Goal: Communication & Community: Ask a question

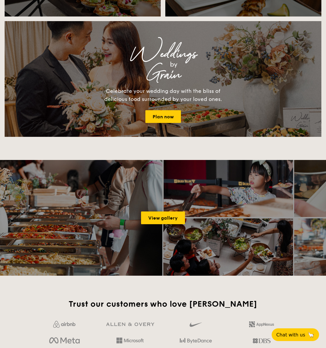
scroll to position [316, 0]
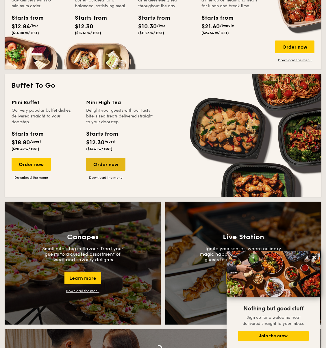
click at [110, 164] on div "Order now" at bounding box center [105, 164] width 39 height 13
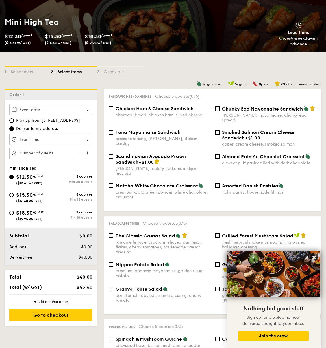
scroll to position [96, 0]
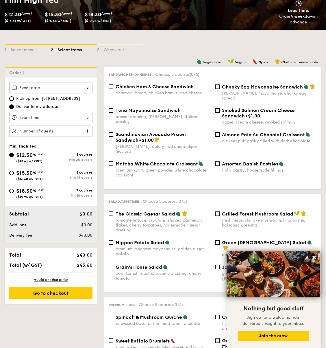
click at [87, 118] on div at bounding box center [50, 117] width 83 height 11
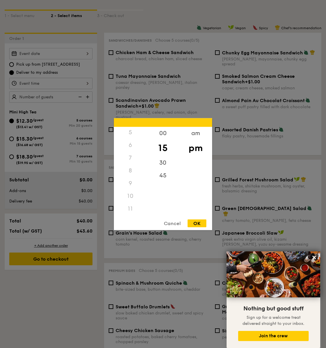
scroll to position [269, 0]
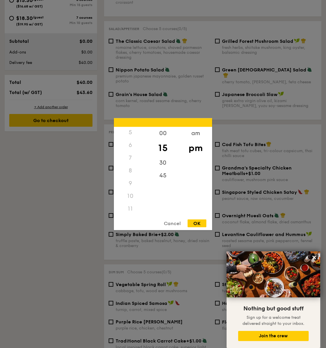
click at [136, 166] on div "8" at bounding box center [130, 170] width 33 height 13
click at [130, 170] on div "8" at bounding box center [130, 170] width 33 height 13
click at [129, 175] on div "8" at bounding box center [130, 170] width 33 height 13
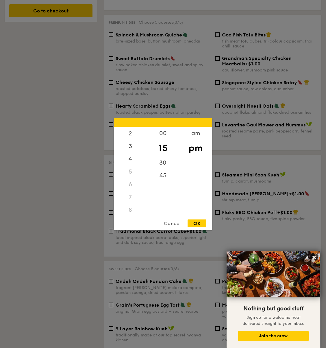
scroll to position [69, 0]
click at [167, 132] on div "00" at bounding box center [163, 135] width 33 height 17
click at [126, 180] on div "9" at bounding box center [130, 183] width 33 height 13
click at [134, 168] on div "2" at bounding box center [130, 164] width 33 height 17
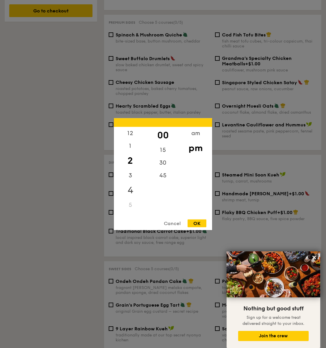
click at [128, 190] on div "4" at bounding box center [130, 190] width 33 height 17
click at [174, 223] on div "Cancel" at bounding box center [172, 223] width 28 height 8
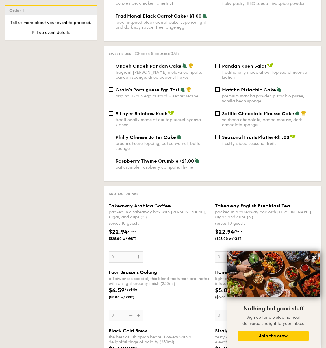
scroll to position [1109, 0]
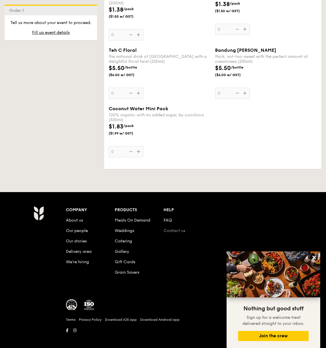
click at [179, 228] on link "Contact us" at bounding box center [175, 230] width 22 height 5
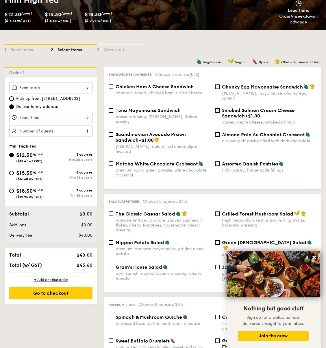
scroll to position [71, 0]
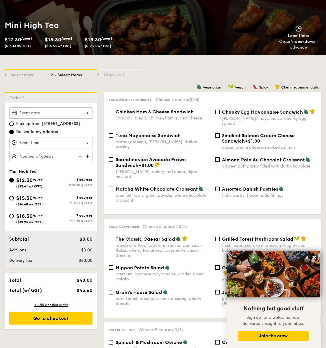
click at [130, 118] on div "charcoal bread, chicken ham, sliced cheese" at bounding box center [163, 118] width 95 height 5
click at [113, 114] on input "Chicken Ham & Cheese Sandwich charcoal bread, chicken ham, sliced cheese" at bounding box center [111, 112] width 5 height 5
checkbox input "true"
click at [244, 107] on div "Sandwiches/Danishes Choose 5 courses (1/5) Chicken Ham & Cheese Sandwich charco…" at bounding box center [213, 153] width 218 height 122
click at [244, 110] on span "Chunky Egg Mayonnaise Sandwich" at bounding box center [262, 111] width 81 height 5
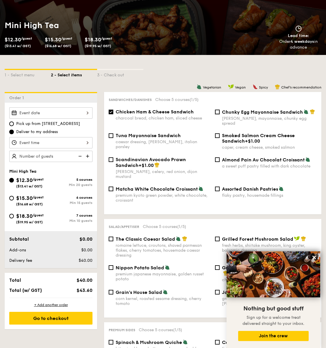
click at [220, 110] on input "Chunky Egg Mayonnaise Sandwich dijon mustard, mayonnaise, chunky egg spread" at bounding box center [217, 112] width 5 height 5
checkbox input "true"
click at [264, 157] on span "Almond Pain Au Chocolat Croissant" at bounding box center [263, 159] width 83 height 5
click at [220, 157] on input "Almond Pain Au Chocolat Croissant a sweet puff pastry filled with dark chocolate" at bounding box center [217, 159] width 5 height 5
checkbox input "true"
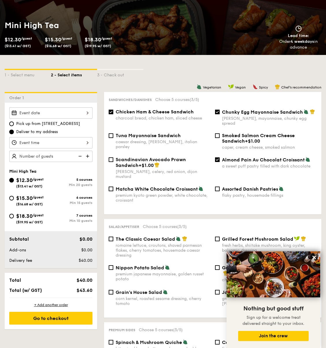
click at [246, 186] on span "Assorted Danish Pastries" at bounding box center [250, 188] width 56 height 5
click at [220, 187] on input "Assorted Danish Pastries flaky pastry, housemade fillings" at bounding box center [217, 189] width 5 height 5
checkbox input "true"
click at [147, 186] on span "Matcha White Chocolate Croissant" at bounding box center [157, 188] width 82 height 5
click at [113, 187] on input "Matcha White Chocolate Croissant premium kyoto green powder, white chocolate, c…" at bounding box center [111, 189] width 5 height 5
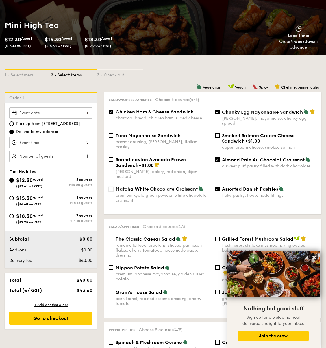
checkbox input "true"
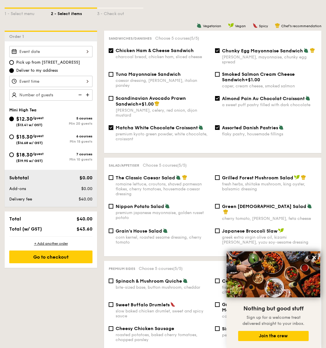
scroll to position [127, 0]
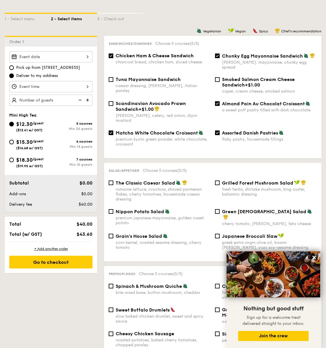
click at [251, 101] on span "Almond Pain Au Chocolat Croissant" at bounding box center [263, 103] width 83 height 5
click at [220, 101] on input "Almond Pain Au Chocolat Croissant a sweet puff pastry filled with dark chocolate" at bounding box center [217, 103] width 5 height 5
checkbox input "false"
click at [179, 130] on span "Matcha White Chocolate Croissant" at bounding box center [157, 132] width 82 height 5
click at [113, 130] on input "Matcha White Chocolate Croissant premium kyoto green powder, white chocolate, c…" at bounding box center [111, 132] width 5 height 5
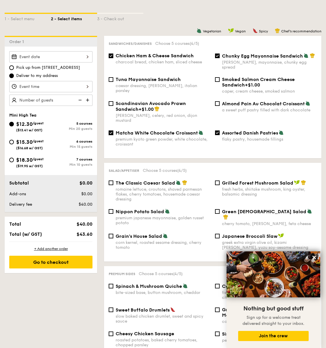
checkbox input "false"
click at [235, 62] on div "dijon mustard, mayonnaise, chunky egg spread" at bounding box center [269, 65] width 95 height 10
click at [220, 58] on input "Chunky Egg Mayonnaise Sandwich dijon mustard, mayonnaise, chunky egg spread" at bounding box center [217, 56] width 5 height 5
checkbox input "false"
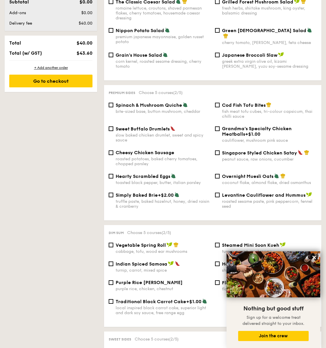
scroll to position [314, 0]
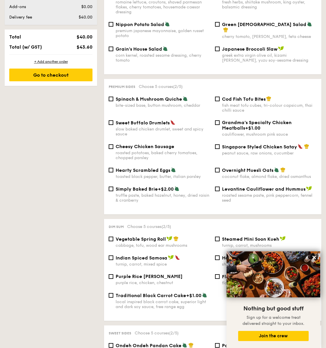
click at [241, 144] on div "Singapore Styled Chicken Satay" at bounding box center [269, 147] width 95 height 6
click at [220, 144] on input "Singapore Styled Chicken Satay peanut sauce, raw onions, cucumber" at bounding box center [217, 146] width 5 height 5
checkbox input "true"
click at [173, 96] on span "Spinach & Mushroom Quiche" at bounding box center [149, 98] width 67 height 5
click at [113, 97] on input "Spinach & Mushroom Quiche bite-sized base, button mushroom, cheddar" at bounding box center [111, 99] width 5 height 5
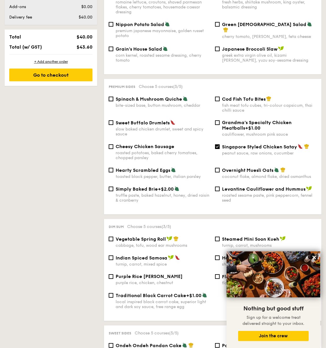
checkbox input "true"
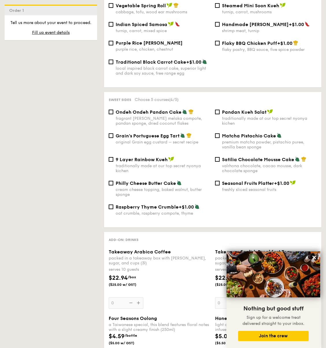
scroll to position [569, 0]
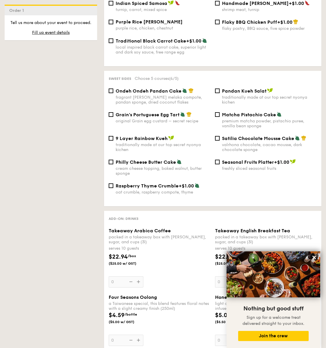
click at [175, 142] on div "traditionally made at our top secret nyonya kichen" at bounding box center [163, 147] width 95 height 10
click at [113, 140] on input "9 Layer Rainbow Kueh traditionally made at our top secret nyonya kichen" at bounding box center [111, 138] width 5 height 5
checkbox input "true"
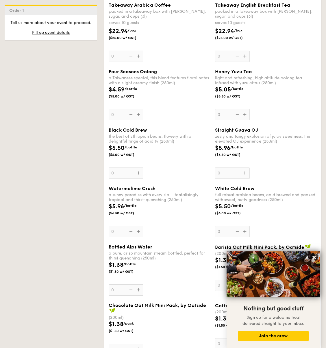
scroll to position [1109, 0]
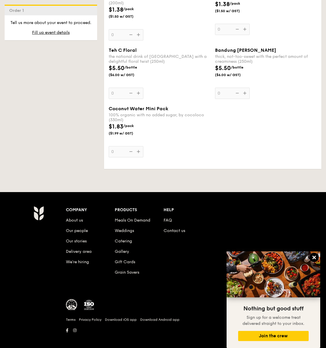
click at [312, 258] on icon at bounding box center [314, 257] width 5 height 5
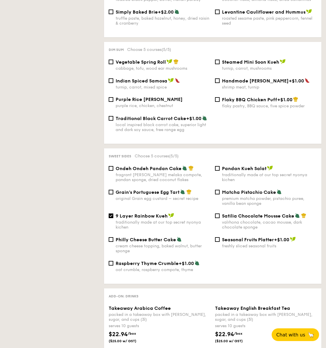
scroll to position [0, 0]
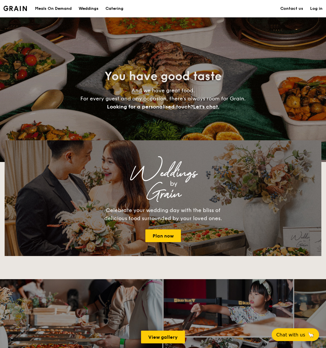
scroll to position [821, 0]
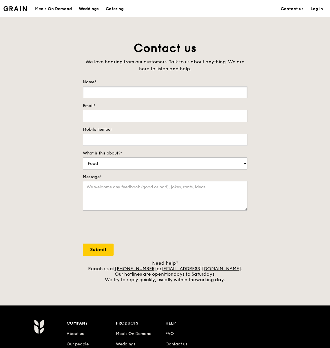
click at [114, 92] on input "Name*" at bounding box center [165, 92] width 164 height 12
type input "yingen@chunkiefilms.co"
type input "2"
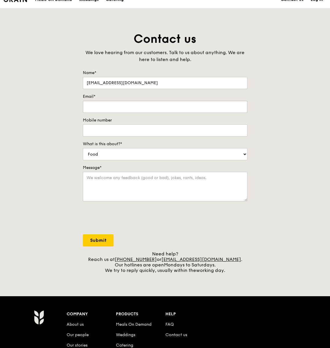
scroll to position [10, 0]
drag, startPoint x: 144, startPoint y: 81, endPoint x: 52, endPoint y: 73, distance: 91.5
click at [52, 73] on div "Contact us We love hearing from our customers. Talk to us about anything. We ar…" at bounding box center [165, 152] width 330 height 242
drag, startPoint x: 147, startPoint y: 86, endPoint x: -4, endPoint y: 54, distance: 154.6
click at [0, 54] on html "Grain logo Meals On Demand Weddings Catering Contact us Log in Contact us We lo…" at bounding box center [165, 223] width 330 height 466
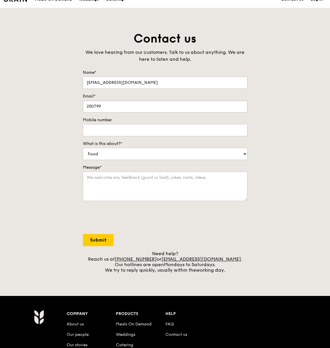
click at [105, 111] on input "250799" at bounding box center [165, 106] width 164 height 12
click at [104, 109] on input "250799" at bounding box center [165, 106] width 164 height 12
paste input "yingen@chunkiefilms.co"
type input "yingen@chunkiefilms.co"
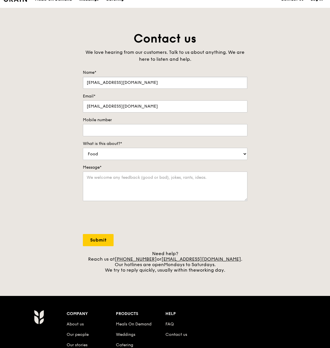
drag, startPoint x: 144, startPoint y: 84, endPoint x: 35, endPoint y: 73, distance: 109.1
click at [35, 74] on div "Contact us We love hearing from our customers. Talk to us about anything. We ar…" at bounding box center [165, 152] width 330 height 242
type input "ying en"
type input "96616097"
click at [135, 164] on form "Name* ying en Email* yingen@chunkiefilms.co Mobile number 96616097 What is this…" at bounding box center [165, 158] width 164 height 176
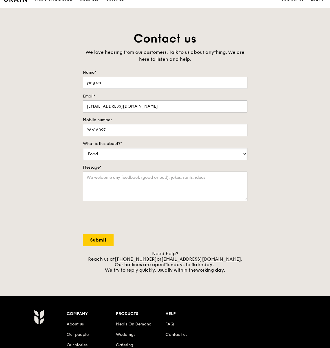
click at [132, 159] on select "Food Service Billing/Payment Catering Others" at bounding box center [165, 154] width 164 height 12
click at [83, 148] on select "Food Service Billing/Payment Catering Others" at bounding box center [165, 154] width 164 height 12
click at [115, 155] on select "Food Service Billing/Payment Catering Others" at bounding box center [165, 154] width 164 height 12
select select "Food"
click at [83, 148] on select "Food Service Billing/Payment Catering Others" at bounding box center [165, 154] width 164 height 12
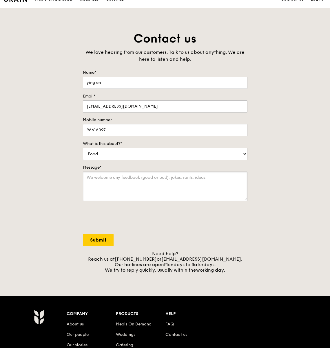
click at [107, 179] on textarea "Message*" at bounding box center [165, 187] width 164 height 30
type textarea "Hello, looking to cater for 50-60 pax in the evening 8pm but we would like the …"
click at [97, 240] on input "Submit" at bounding box center [98, 240] width 31 height 12
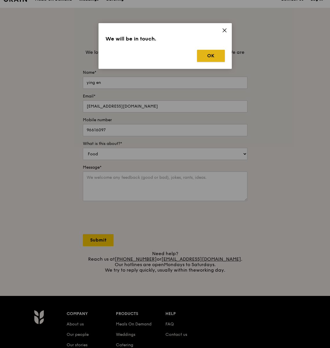
click at [211, 54] on button "OK" at bounding box center [211, 56] width 28 height 12
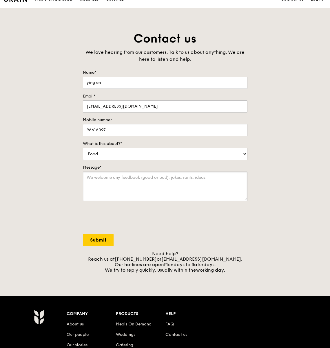
click at [176, 178] on textarea "Message*" at bounding box center [165, 187] width 164 height 30
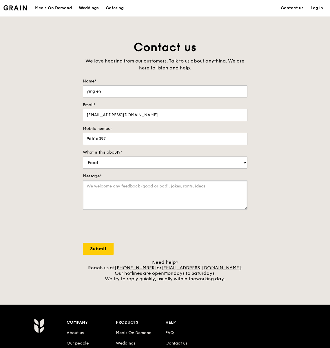
scroll to position [0, 0]
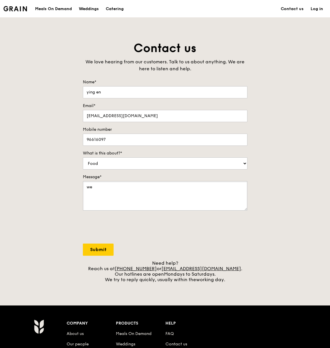
type textarea "w"
type textarea "Hello we would like to order for 50-60 pax for 29th aug 7.30pm but would like t…"
click at [100, 247] on input "Submit" at bounding box center [98, 250] width 31 height 12
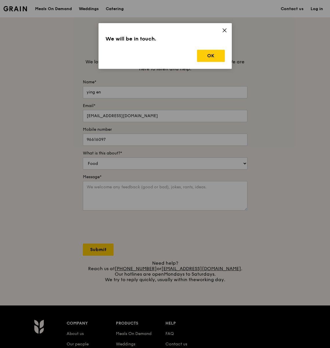
click at [222, 45] on div "We will be in touch. OK" at bounding box center [164, 46] width 133 height 46
click at [226, 28] on icon at bounding box center [224, 30] width 5 height 5
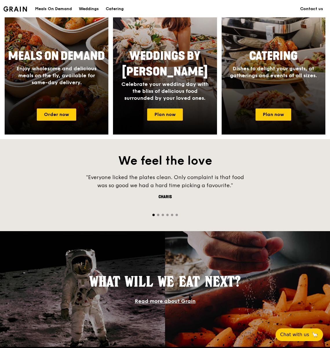
scroll to position [429, 0]
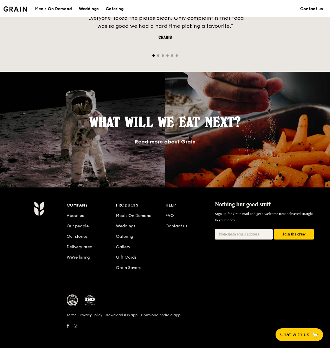
click at [121, 8] on div "Catering" at bounding box center [115, 8] width 18 height 17
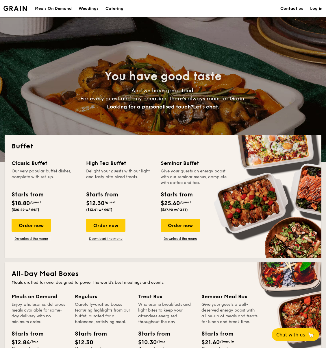
click at [121, 8] on h1 "Catering" at bounding box center [115, 8] width 18 height 17
click at [112, 6] on h1 "Catering" at bounding box center [115, 8] width 18 height 17
click at [100, 228] on div "Order now" at bounding box center [105, 225] width 39 height 13
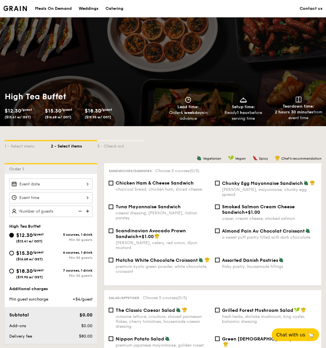
click at [87, 187] on div at bounding box center [50, 184] width 83 height 11
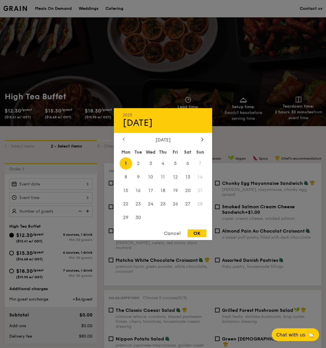
click at [123, 140] on icon at bounding box center [124, 139] width 2 height 4
click at [176, 223] on span "29" at bounding box center [175, 217] width 12 height 12
click at [175, 236] on div "Cancel" at bounding box center [172, 233] width 28 height 8
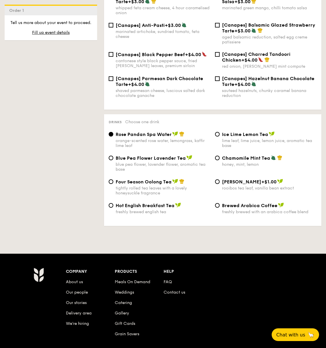
scroll to position [867, 0]
